Goal: Task Accomplishment & Management: Manage account settings

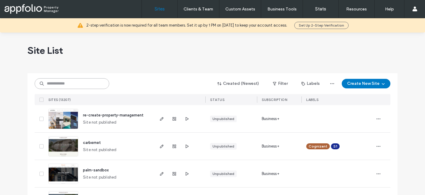
click at [61, 83] on input at bounding box center [72, 83] width 75 height 11
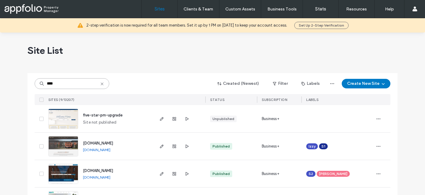
type input "****"
click at [104, 113] on span "five-star-pm-upgrade" at bounding box center [103, 115] width 40 height 4
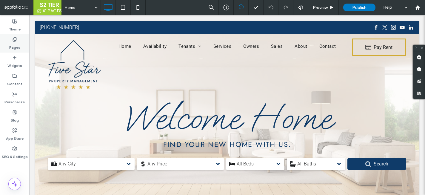
click at [13, 47] on label "Pages" at bounding box center [14, 46] width 11 height 8
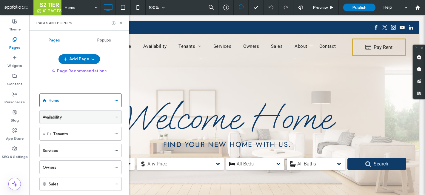
click at [116, 116] on icon at bounding box center [116, 117] width 4 height 4
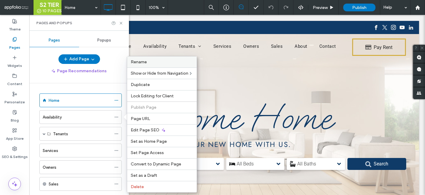
click at [151, 63] on label "Rename" at bounding box center [162, 61] width 62 height 5
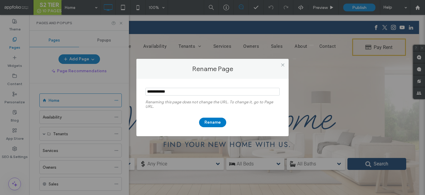
drag, startPoint x: 168, startPoint y: 91, endPoint x: 128, endPoint y: 91, distance: 39.7
click at [128, 91] on div "Rename Page Renaming this page does not change the URL. To change it, go to Pag…" at bounding box center [212, 97] width 425 height 195
type input "*********"
click at [217, 121] on button "Rename" at bounding box center [212, 123] width 27 height 10
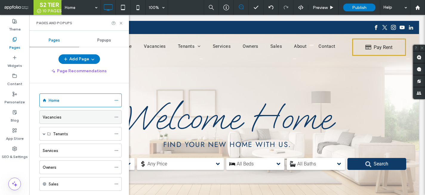
click at [117, 118] on icon at bounding box center [116, 117] width 4 height 4
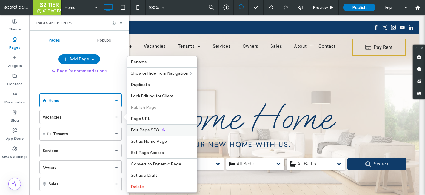
click at [153, 132] on span "Edit Page SEO" at bounding box center [145, 129] width 29 height 5
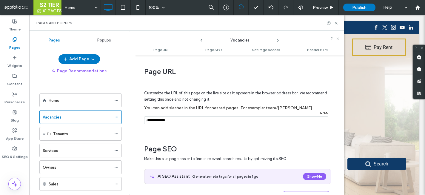
drag, startPoint x: 172, startPoint y: 120, endPoint x: 128, endPoint y: 117, distance: 44.0
click at [128, 117] on div "**********" at bounding box center [186, 113] width 315 height 164
paste input "**********"
click at [149, 120] on input "notEmpty" at bounding box center [236, 120] width 184 height 8
type input "*********"
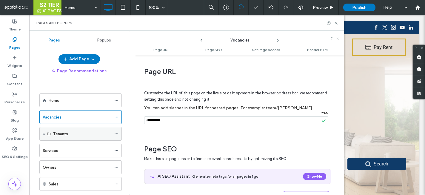
click at [45, 133] on span at bounding box center [44, 133] width 3 height 3
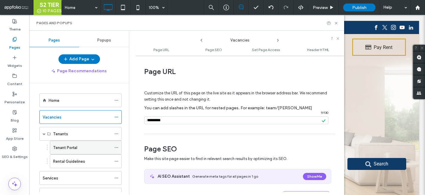
click at [115, 147] on use at bounding box center [116, 147] width 3 height 1
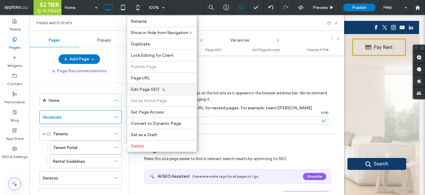
click at [159, 86] on div "Edit Page SEO" at bounding box center [162, 89] width 70 height 11
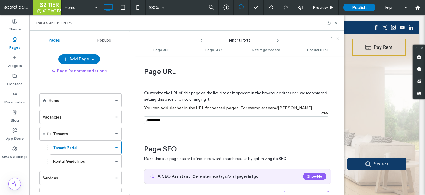
drag, startPoint x: 167, startPoint y: 121, endPoint x: 133, endPoint y: 121, distance: 34.6
click at [133, 121] on div "**********" at bounding box center [236, 113] width 215 height 164
type input "**********"
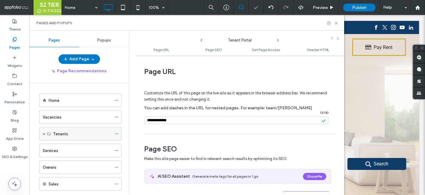
click at [44, 132] on span at bounding box center [44, 133] width 3 height 3
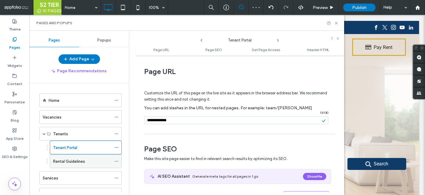
click at [74, 160] on label "Rental Guidelines" at bounding box center [69, 161] width 32 height 10
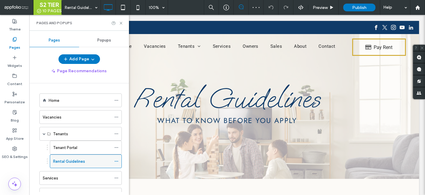
click at [116, 160] on icon at bounding box center [116, 161] width 4 height 4
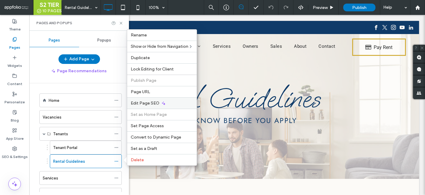
click at [157, 100] on div "Edit Page SEO" at bounding box center [162, 102] width 70 height 11
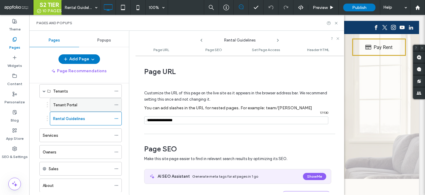
scroll to position [64, 0]
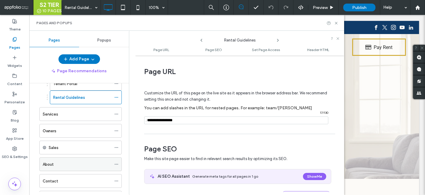
click at [116, 163] on icon at bounding box center [116, 164] width 4 height 4
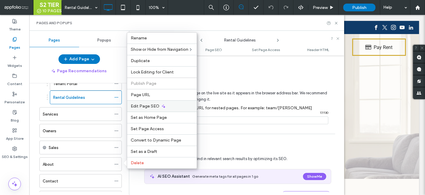
click at [152, 106] on span "Edit Page SEO" at bounding box center [145, 106] width 29 height 5
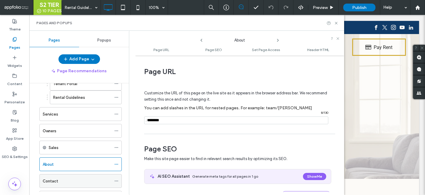
click at [117, 180] on icon at bounding box center [116, 181] width 4 height 4
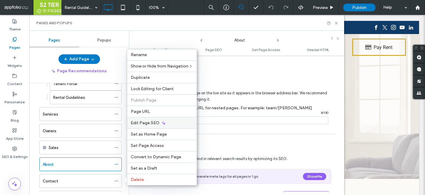
click at [154, 123] on span "Edit Page SEO" at bounding box center [145, 122] width 29 height 5
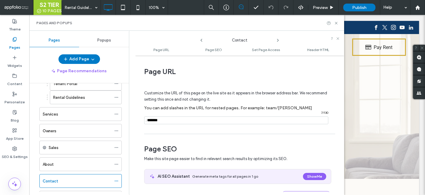
click at [174, 122] on input "notEmpty" at bounding box center [236, 120] width 184 height 8
type input "**********"
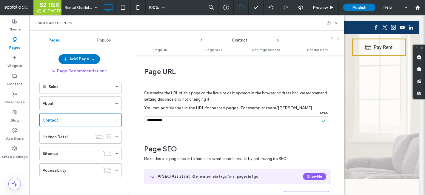
scroll to position [0, 0]
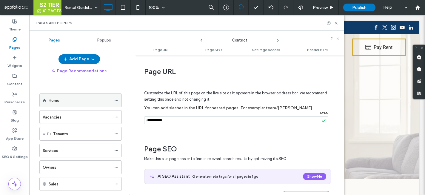
click at [91, 100] on div "Home" at bounding box center [80, 100] width 63 height 6
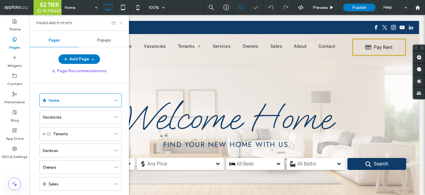
click at [120, 22] on use at bounding box center [121, 23] width 2 height 2
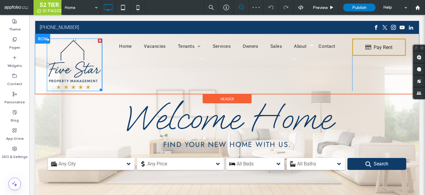
click at [73, 63] on img at bounding box center [74, 65] width 55 height 53
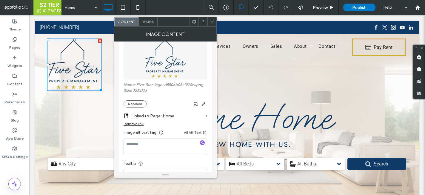
scroll to position [79, 0]
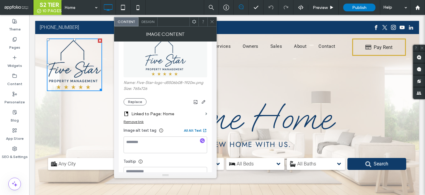
click at [193, 130] on button "All Alt Text" at bounding box center [195, 130] width 23 height 7
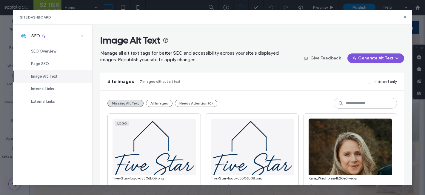
click at [398, 57] on icon "button" at bounding box center [397, 58] width 5 height 5
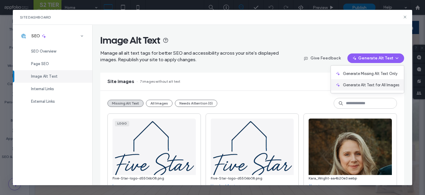
click at [394, 83] on span "Generate Alt Text for All Images" at bounding box center [371, 85] width 56 height 6
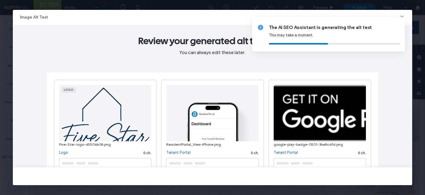
type textarea "**********"
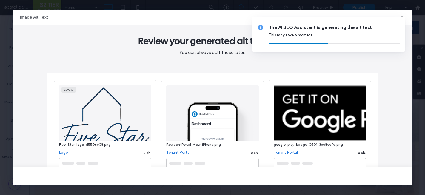
type textarea "**********"
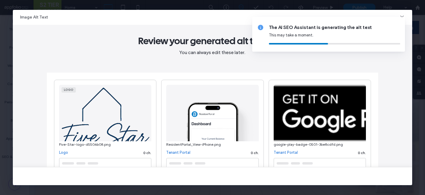
type textarea "**********"
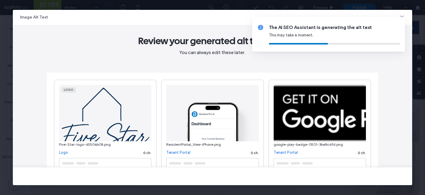
type textarea "**********"
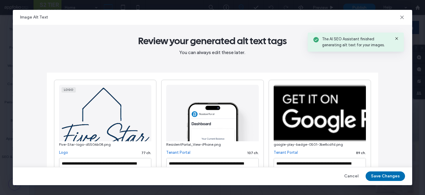
click at [387, 176] on button "Save Changes" at bounding box center [385, 176] width 39 height 10
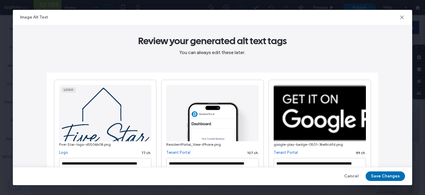
click at [387, 176] on button "Save Changes" at bounding box center [385, 176] width 39 height 10
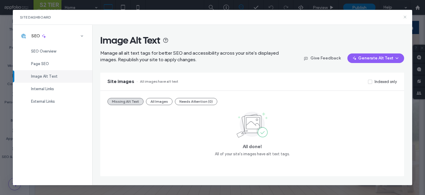
click at [404, 17] on icon at bounding box center [405, 17] width 5 height 5
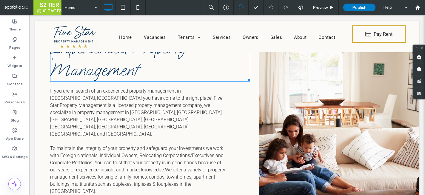
scroll to position [343, 0]
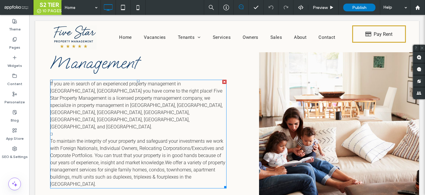
click at [204, 143] on span "To maintain the integrity of your property and safeguard your investments we wo…" at bounding box center [137, 162] width 175 height 49
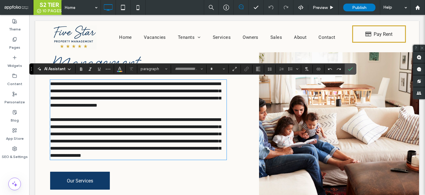
type input "******"
type input "**"
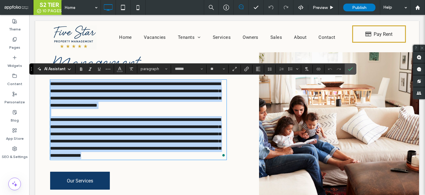
copy div "**********"
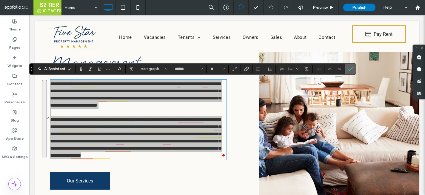
click at [352, 69] on icon "Confirm" at bounding box center [350, 69] width 5 height 5
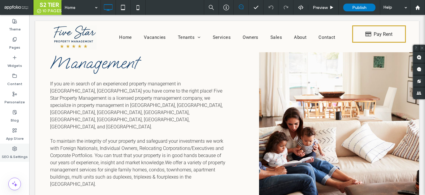
click at [10, 148] on div "SEO & Settings" at bounding box center [14, 153] width 29 height 18
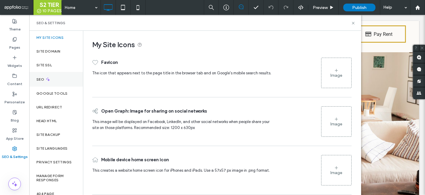
click at [57, 78] on div "SEO" at bounding box center [56, 79] width 54 height 15
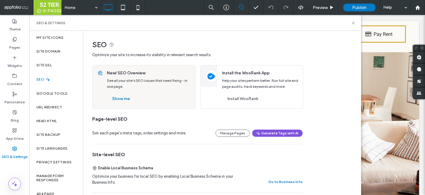
click at [287, 132] on button "Generate Tags with AI" at bounding box center [277, 133] width 50 height 7
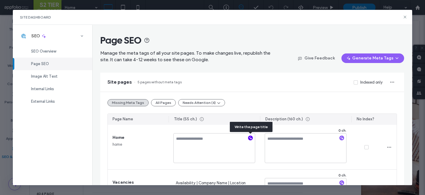
click at [251, 138] on use "button" at bounding box center [250, 137] width 3 height 3
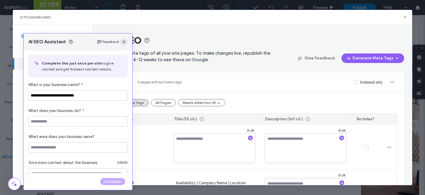
click at [126, 43] on icon "button" at bounding box center [123, 41] width 5 height 5
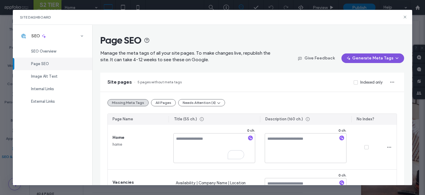
click at [397, 58] on icon "button" at bounding box center [397, 58] width 5 height 5
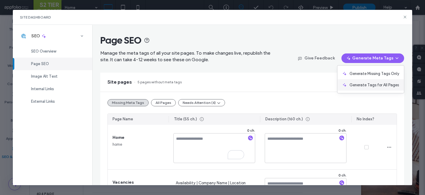
click at [392, 85] on span "Generate Tags for All Pages" at bounding box center [375, 85] width 50 height 6
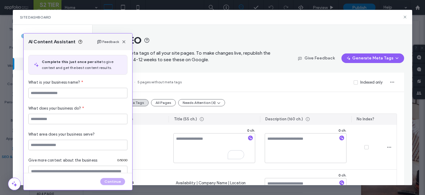
type input "**********"
click at [82, 116] on input at bounding box center [77, 119] width 99 height 10
type input "**********"
click at [82, 144] on input at bounding box center [77, 145] width 99 height 10
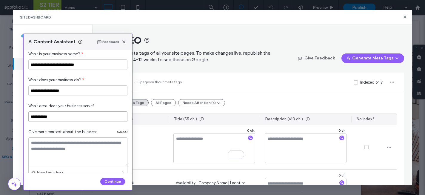
scroll to position [32, 0]
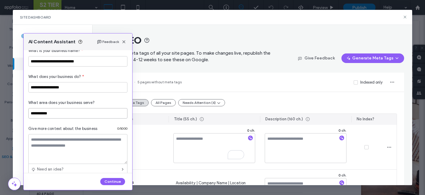
type input "**********"
click at [81, 147] on textarea at bounding box center [77, 149] width 99 height 30
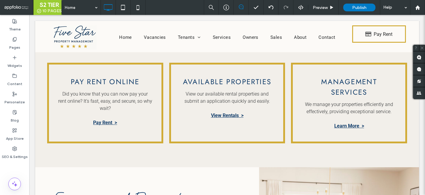
scroll to position [202, 0]
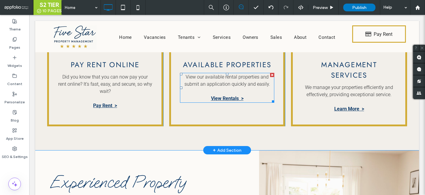
click at [233, 98] on strong "View Rentals >" at bounding box center [227, 99] width 33 height 6
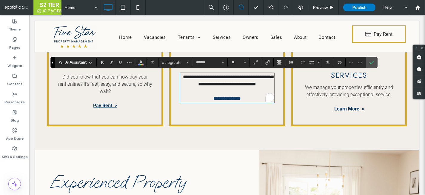
click at [233, 98] on strong "**********" at bounding box center [226, 98] width 27 height 4
drag, startPoint x: 243, startPoint y: 98, endPoint x: 211, endPoint y: 98, distance: 31.9
click at [213, 98] on strong "**********" at bounding box center [226, 98] width 27 height 4
click at [269, 61] on icon "Link" at bounding box center [267, 62] width 5 height 5
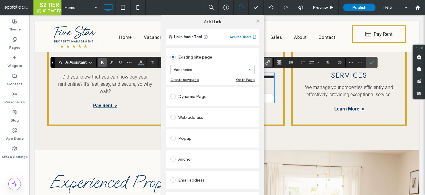
click at [256, 19] on icon at bounding box center [258, 21] width 4 height 4
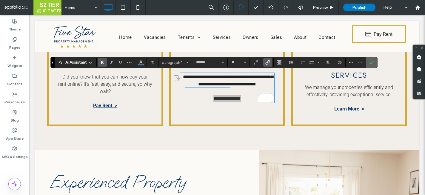
click at [373, 60] on icon "Confirm" at bounding box center [371, 62] width 5 height 5
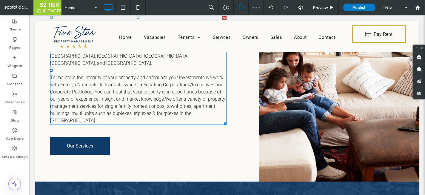
scroll to position [412, 0]
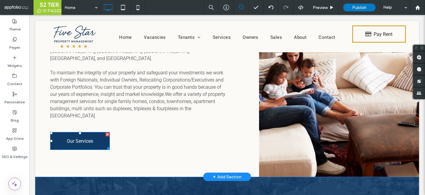
click at [77, 133] on span "Our Services" at bounding box center [80, 140] width 26 height 15
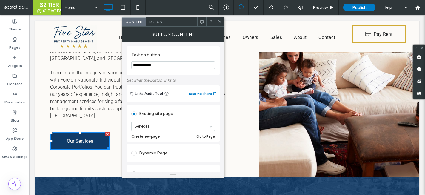
click at [218, 20] on icon at bounding box center [220, 21] width 4 height 4
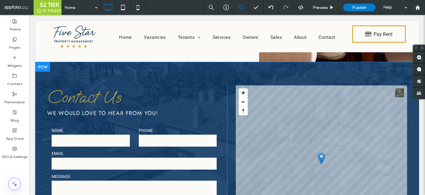
scroll to position [527, 0]
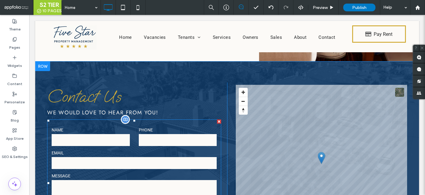
click at [194, 182] on form "NAME PHONE EMAIL MESSAGE ****" at bounding box center [134, 182] width 174 height 127
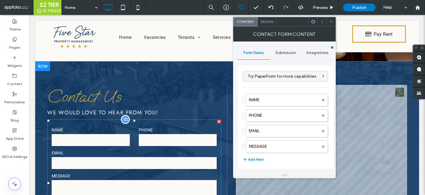
type input "****"
type input "**********"
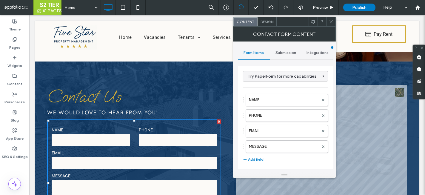
click at [288, 52] on span "Submission" at bounding box center [285, 52] width 21 height 5
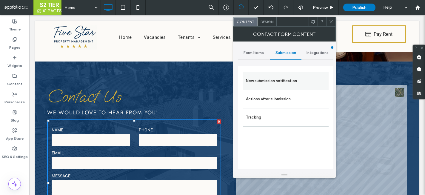
click at [289, 77] on label "New submission notification" at bounding box center [286, 81] width 80 height 12
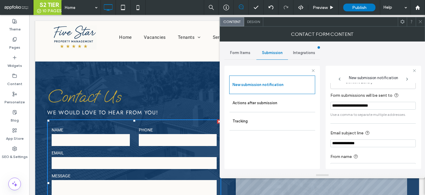
scroll to position [32, 0]
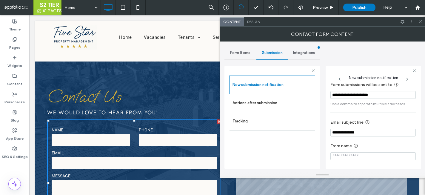
click at [420, 19] on icon at bounding box center [420, 21] width 4 height 4
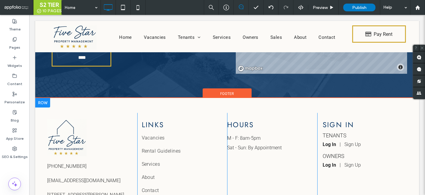
scroll to position [736, 0]
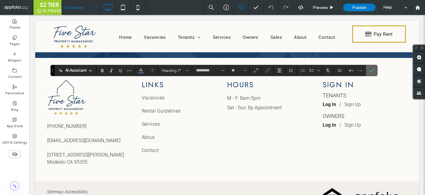
click at [372, 72] on icon "Confirm" at bounding box center [371, 70] width 5 height 5
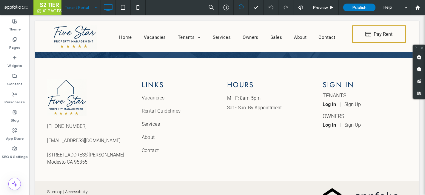
click at [91, 5] on input at bounding box center [80, 7] width 30 height 15
click at [323, 6] on span "Preview" at bounding box center [320, 7] width 15 height 5
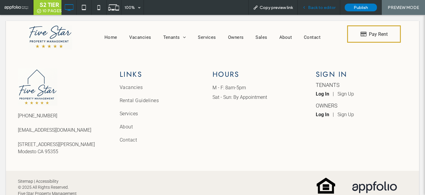
click at [315, 9] on span "Back to editor" at bounding box center [321, 7] width 27 height 5
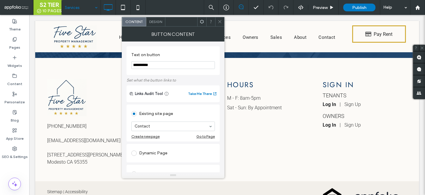
click at [220, 19] on icon at bounding box center [220, 21] width 4 height 4
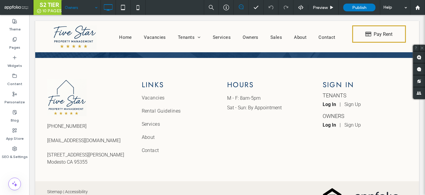
click at [95, 6] on div "Owners" at bounding box center [81, 7] width 39 height 15
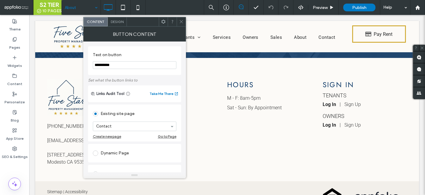
click at [181, 21] on use at bounding box center [181, 21] width 3 height 3
click at [180, 19] on icon at bounding box center [180, 21] width 4 height 4
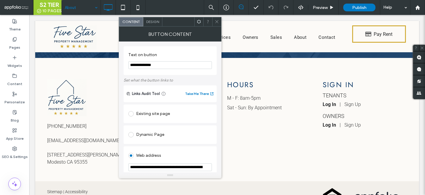
click at [218, 20] on use at bounding box center [216, 21] width 3 height 3
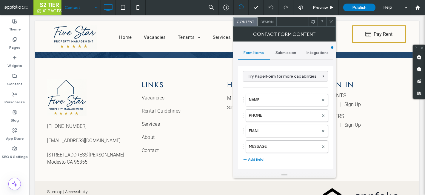
click at [287, 53] on span "Submission" at bounding box center [285, 52] width 21 height 5
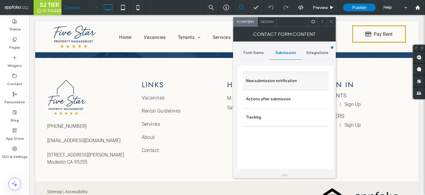
click at [288, 80] on label "New submission notification" at bounding box center [286, 81] width 80 height 12
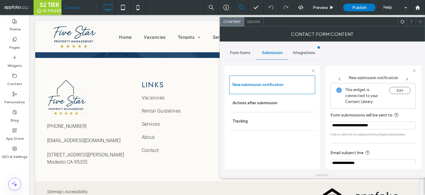
scroll to position [32, 0]
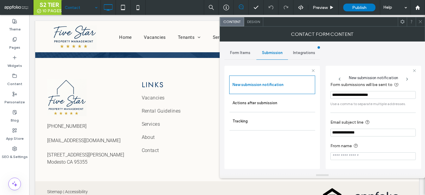
click at [421, 21] on icon at bounding box center [420, 21] width 4 height 4
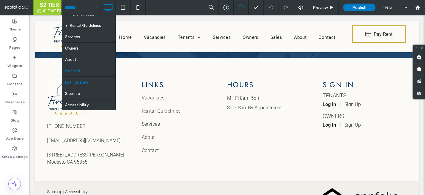
scroll to position [31, 0]
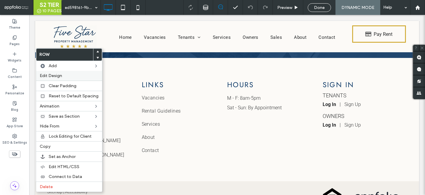
click at [56, 77] on span "Edit Design" at bounding box center [51, 75] width 22 height 5
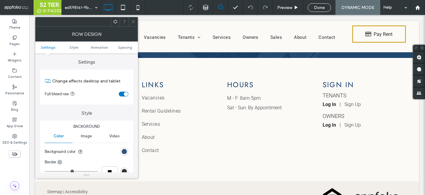
click at [124, 153] on div "rgb(15, 59, 105)" at bounding box center [124, 151] width 5 height 5
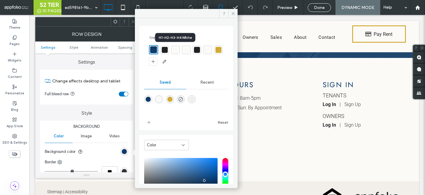
click at [175, 51] on div at bounding box center [176, 50] width 6 height 6
click at [234, 16] on span at bounding box center [232, 13] width 9 height 9
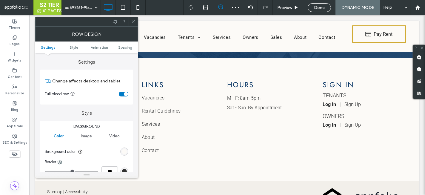
click at [133, 19] on span at bounding box center [133, 21] width 4 height 9
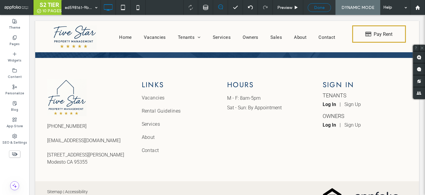
click at [325, 6] on div "Done" at bounding box center [319, 7] width 23 height 5
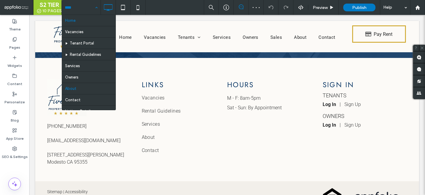
scroll to position [32, 0]
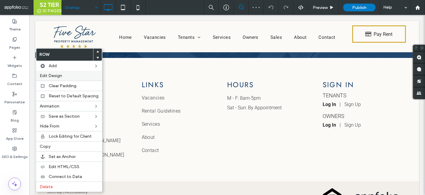
click at [59, 75] on span "Edit Design" at bounding box center [51, 75] width 22 height 5
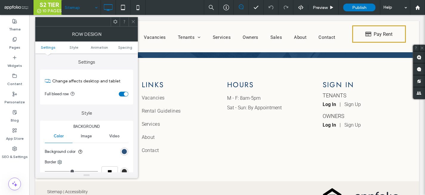
click at [125, 151] on div "rgb(15, 59, 105)" at bounding box center [124, 151] width 5 height 5
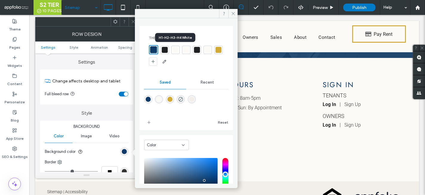
click at [175, 49] on div at bounding box center [176, 50] width 6 height 6
click at [234, 14] on icon at bounding box center [233, 13] width 4 height 4
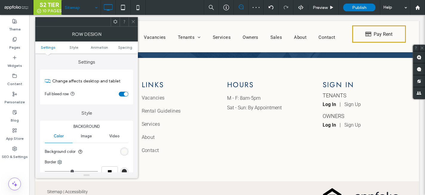
click at [133, 20] on icon at bounding box center [133, 21] width 4 height 4
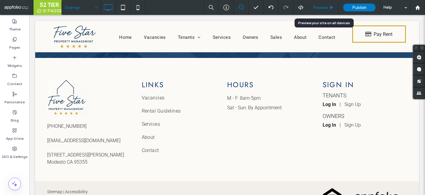
click at [321, 8] on span "Preview" at bounding box center [320, 7] width 15 height 5
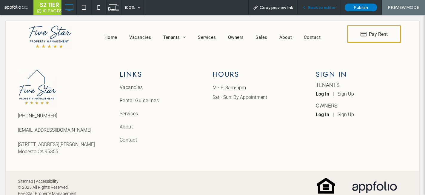
click at [321, 10] on div "Back to editor" at bounding box center [319, 7] width 43 height 15
click at [321, 7] on span "Back to editor" at bounding box center [321, 7] width 27 height 5
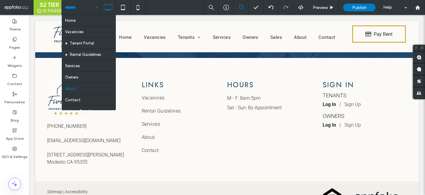
scroll to position [32, 0]
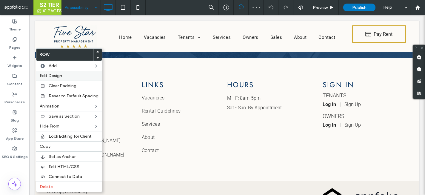
click at [71, 76] on label "Edit Design" at bounding box center [69, 75] width 59 height 5
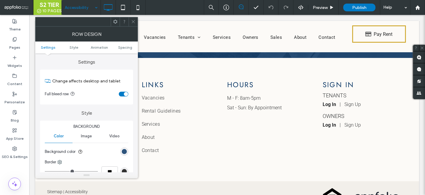
click at [127, 151] on div "rgb(15, 59, 105)" at bounding box center [124, 151] width 5 height 5
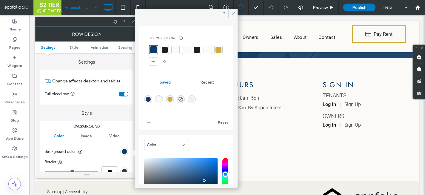
click at [175, 49] on div at bounding box center [176, 50] width 6 height 6
click at [235, 14] on icon at bounding box center [233, 13] width 4 height 4
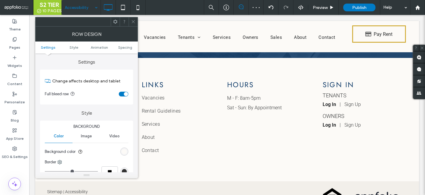
click at [133, 21] on use at bounding box center [133, 21] width 3 height 3
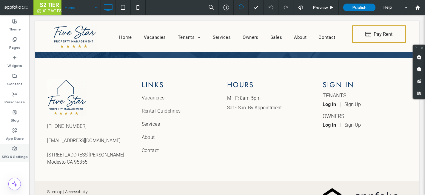
click at [15, 151] on use at bounding box center [15, 149] width 4 height 4
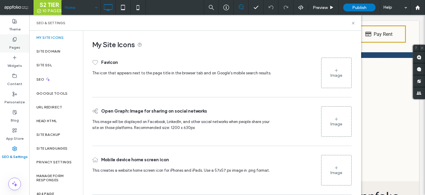
click at [22, 44] on div "Pages" at bounding box center [14, 43] width 29 height 18
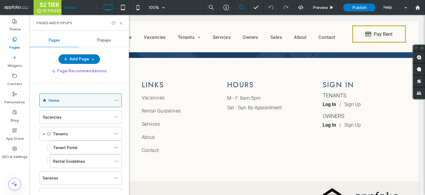
click at [116, 100] on icon at bounding box center [116, 100] width 4 height 4
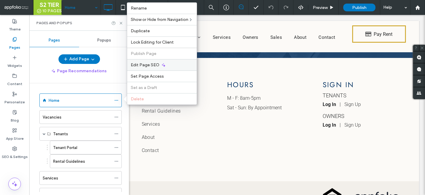
click at [169, 65] on div "Edit Page SEO" at bounding box center [162, 64] width 70 height 11
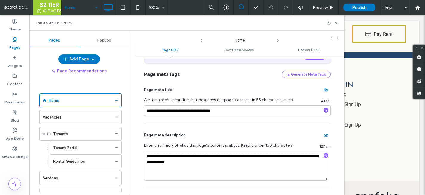
scroll to position [50, 0]
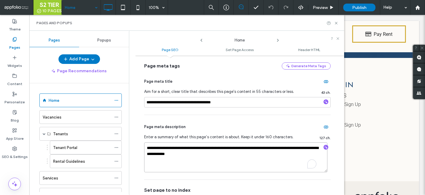
drag, startPoint x: 215, startPoint y: 155, endPoint x: 134, endPoint y: 142, distance: 82.5
click at [134, 142] on div "**********" at bounding box center [236, 113] width 215 height 164
click at [20, 149] on div "SEO & Settings" at bounding box center [14, 153] width 29 height 18
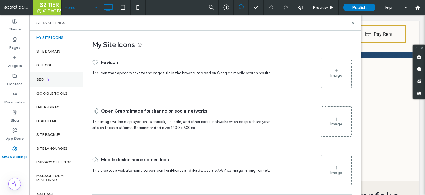
click at [62, 76] on div "SEO" at bounding box center [56, 79] width 54 height 15
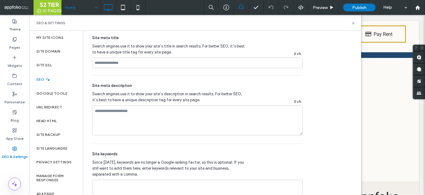
scroll to position [334, 0]
click at [158, 127] on textarea at bounding box center [197, 120] width 210 height 30
paste textarea "**********"
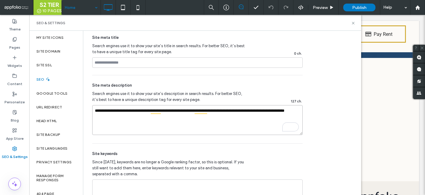
drag, startPoint x: 150, startPoint y: 111, endPoint x: 88, endPoint y: 110, distance: 62.1
type textarea "**********"
click at [153, 64] on input at bounding box center [197, 62] width 210 height 10
paste input "**********"
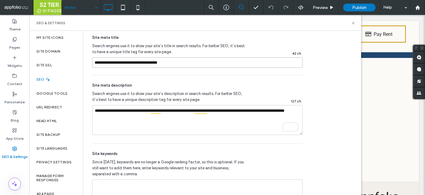
type input "**********"
click at [59, 35] on div "My Site Icons" at bounding box center [56, 38] width 54 height 14
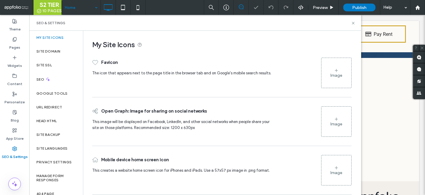
click at [337, 73] on div "Image" at bounding box center [336, 75] width 12 height 5
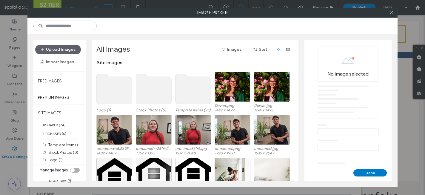
click at [113, 90] on use at bounding box center [115, 89] width 36 height 30
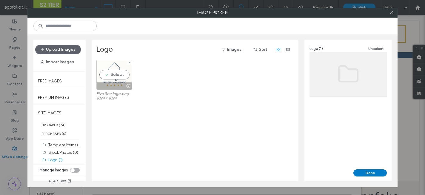
click at [119, 78] on div "Select" at bounding box center [114, 75] width 36 height 30
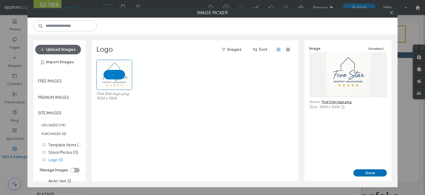
click at [367, 173] on button "Done" at bounding box center [369, 172] width 33 height 7
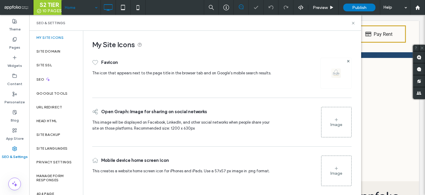
click at [332, 123] on div "Image" at bounding box center [336, 124] width 12 height 5
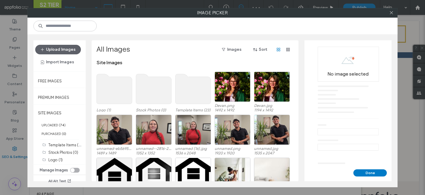
click at [103, 90] on use at bounding box center [115, 89] width 36 height 30
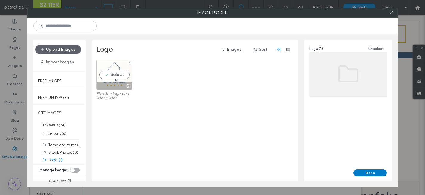
click at [112, 73] on div "Select" at bounding box center [114, 75] width 36 height 30
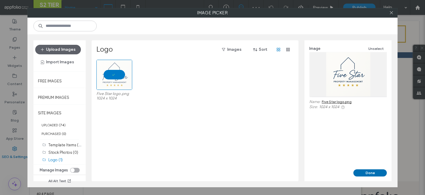
click at [367, 173] on button "Done" at bounding box center [369, 172] width 33 height 7
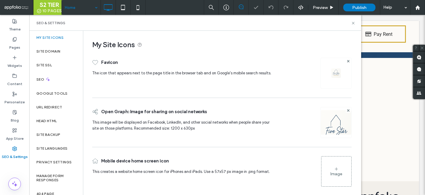
click at [334, 168] on icon at bounding box center [336, 169] width 5 height 5
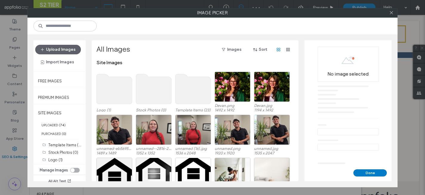
click at [120, 85] on use at bounding box center [115, 89] width 36 height 30
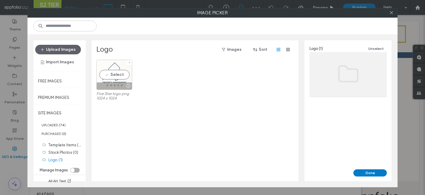
click at [124, 85] on div at bounding box center [127, 86] width 7 height 5
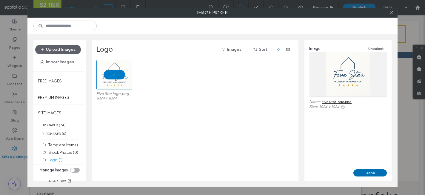
click at [374, 173] on button "Done" at bounding box center [369, 172] width 33 height 7
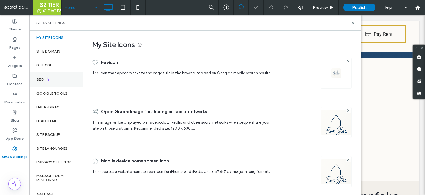
click at [64, 76] on div "SEO" at bounding box center [56, 79] width 54 height 15
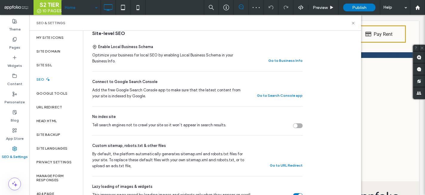
scroll to position [122, 0]
click at [56, 110] on div "URL Redirect" at bounding box center [56, 107] width 54 height 14
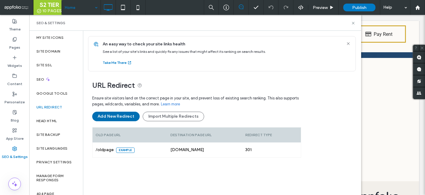
click at [131, 113] on button "Add New Redirect" at bounding box center [115, 117] width 47 height 10
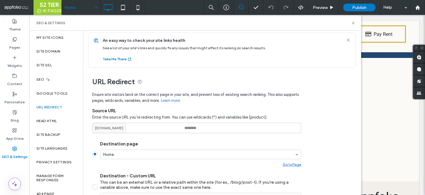
scroll to position [0, 0]
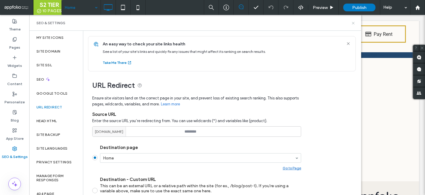
click at [353, 22] on use at bounding box center [353, 23] width 2 height 2
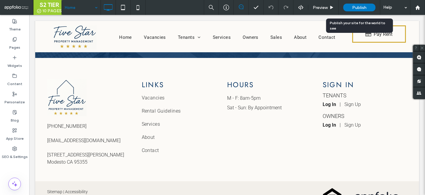
click at [366, 7] on span "Publish" at bounding box center [359, 7] width 14 height 5
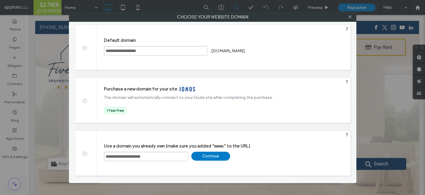
type input "**********"
click at [221, 158] on div "Continue" at bounding box center [210, 156] width 39 height 9
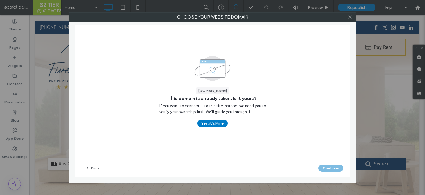
click at [351, 16] on icon at bounding box center [350, 17] width 4 height 4
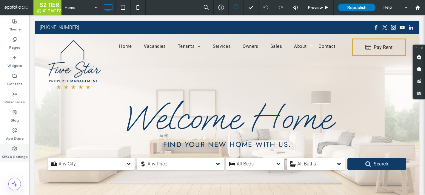
click at [9, 147] on div "SEO & Settings" at bounding box center [14, 153] width 29 height 18
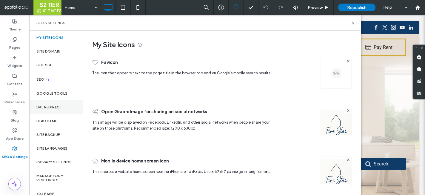
click at [64, 104] on div "URL Redirect" at bounding box center [56, 107] width 54 height 14
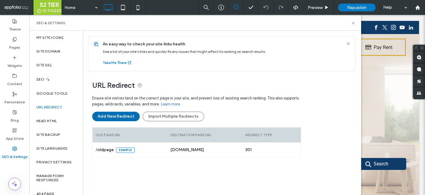
click at [121, 117] on button "Add New Redirect" at bounding box center [115, 117] width 47 height 10
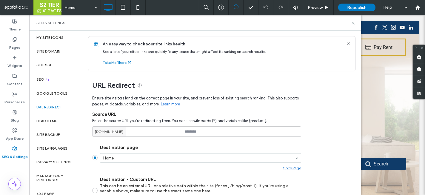
click at [352, 23] on icon at bounding box center [353, 23] width 4 height 4
